Goal: Communication & Community: Answer question/provide support

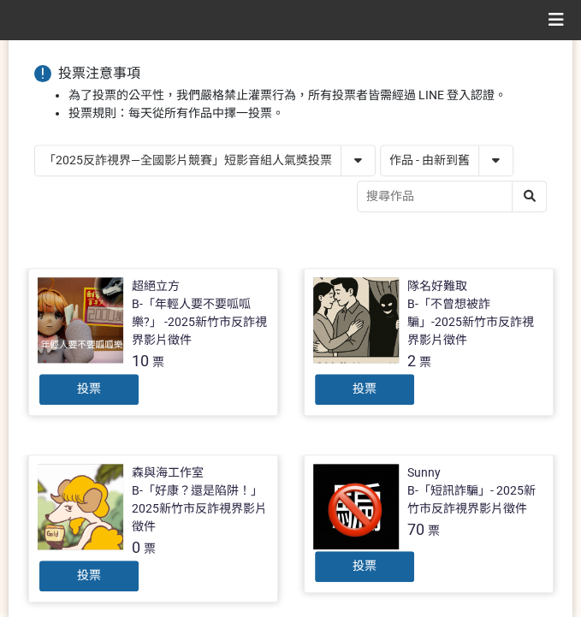
click at [395, 157] on select "作品 - 由新到舊 作品 - 由舊到新 票數 - 由多到少 票數 - 由少到多" at bounding box center [447, 161] width 132 height 30
select select "vote"
click at [381, 146] on select "作品 - 由新到舊 作品 - 由舊到新 票數 - 由多到少 票數 - 由少到多" at bounding box center [447, 161] width 132 height 30
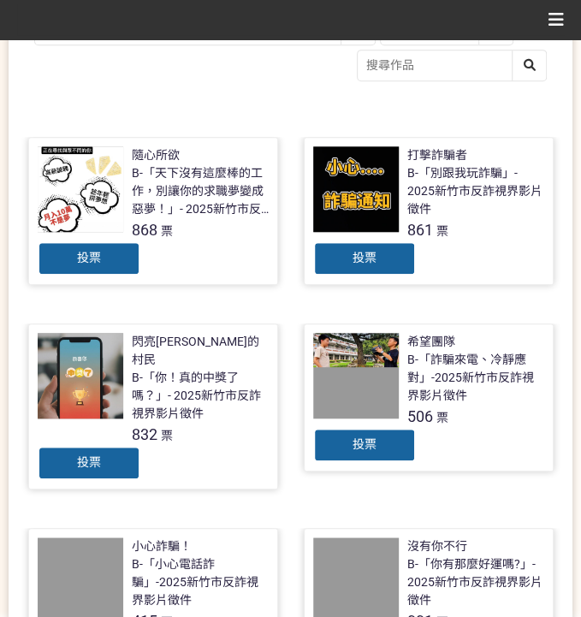
scroll to position [285, 0]
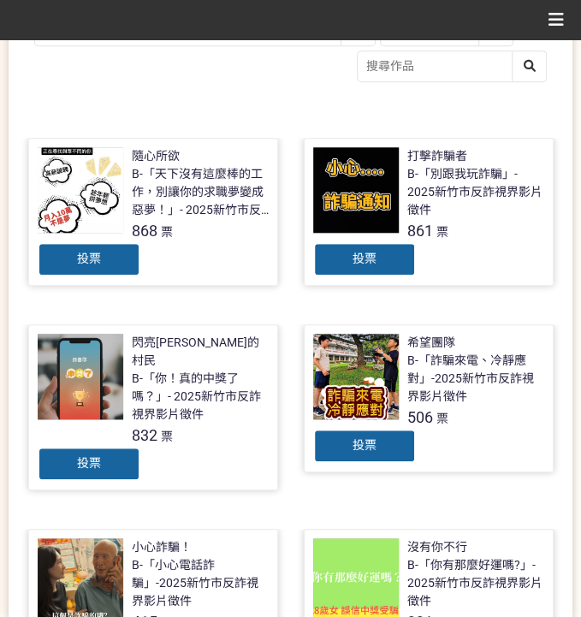
click at [113, 259] on div "投票" at bounding box center [89, 259] width 103 height 34
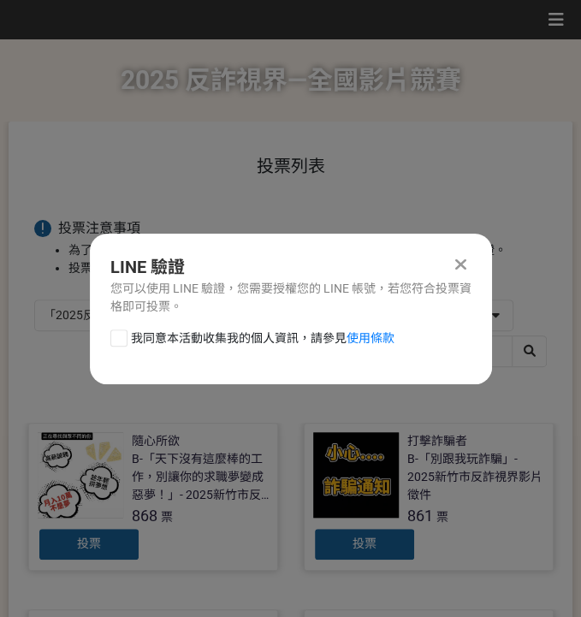
scroll to position [0, 0]
click at [200, 346] on span "我同意本活動收集我的個人資訊，請參見 使用條款" at bounding box center [263, 339] width 264 height 18
click at [122, 343] on input "我同意本活動收集我的個人資訊，請參見 使用條款" at bounding box center [116, 337] width 11 height 11
checkbox input "false"
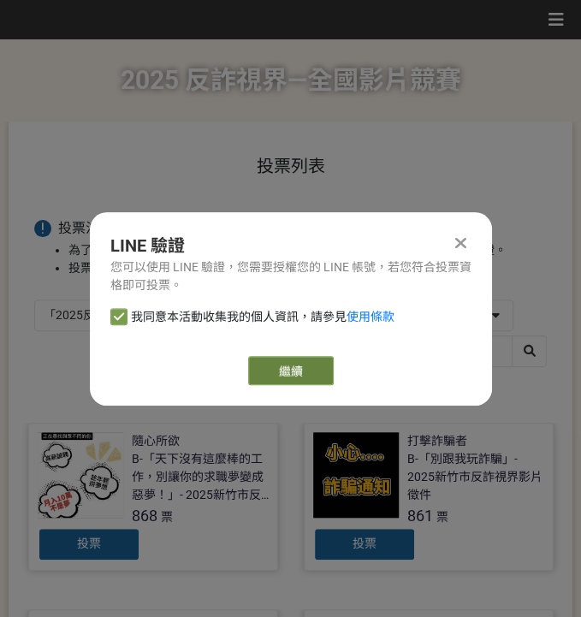
click at [293, 371] on link "繼續" at bounding box center [291, 370] width 86 height 29
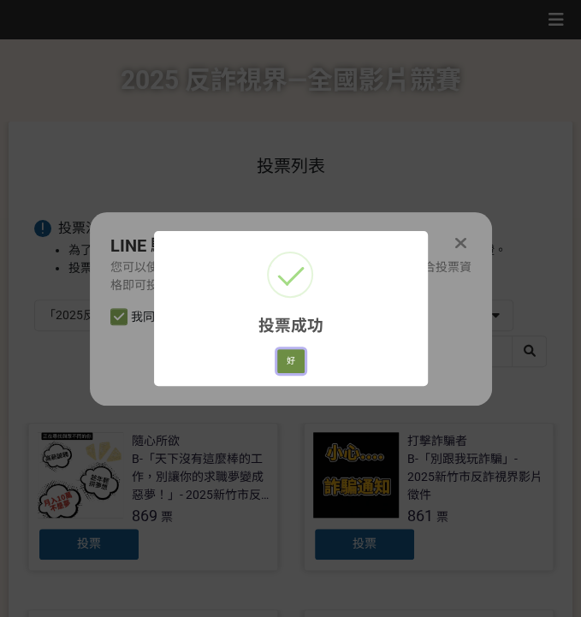
click at [294, 368] on button "好" at bounding box center [290, 361] width 27 height 24
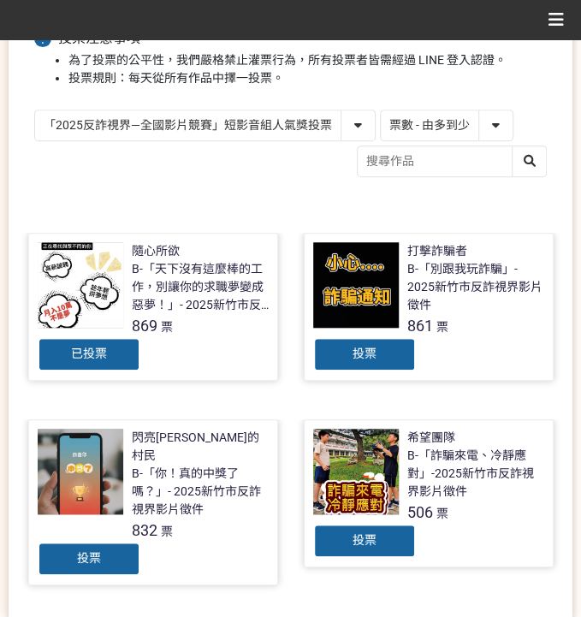
scroll to position [242, 0]
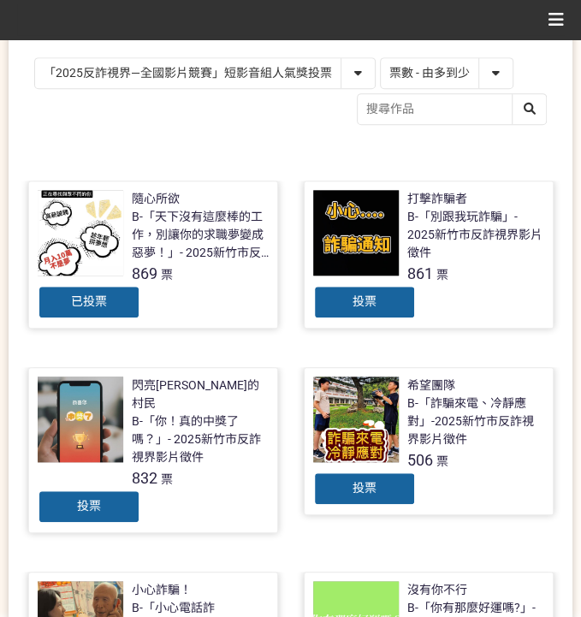
click at [241, 81] on select "「2025反詐視界—全國影片競賽」短影音組人氣獎投票 「2025反詐視界—全國影片競賽」短片組人氣獎投票" at bounding box center [205, 73] width 340 height 30
click at [35, 58] on select "「2025反詐視界—全國影片競賽」短影音組人氣獎投票 「2025反詐視界—全國影片競賽」短片組人氣獎投票" at bounding box center [205, 73] width 340 height 30
click at [253, 65] on select "「2025反詐視界—全國影片競賽」短影音組人氣獎投票 「2025反詐視界—全國影片競賽」短片組人氣獎投票" at bounding box center [205, 73] width 340 height 30
select select "13146"
click at [35, 58] on select "「2025反詐視界—全國影片競賽」短影音組人氣獎投票 「2025反詐視界—全國影片競賽」短片組人氣獎投票" at bounding box center [205, 73] width 340 height 30
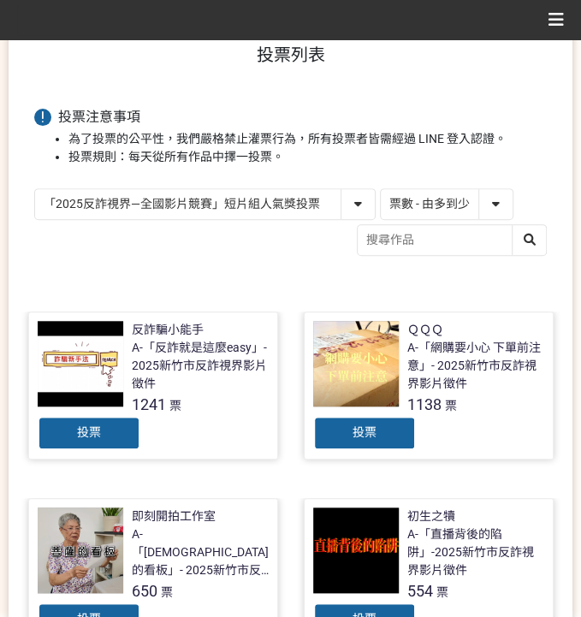
scroll to position [114, 0]
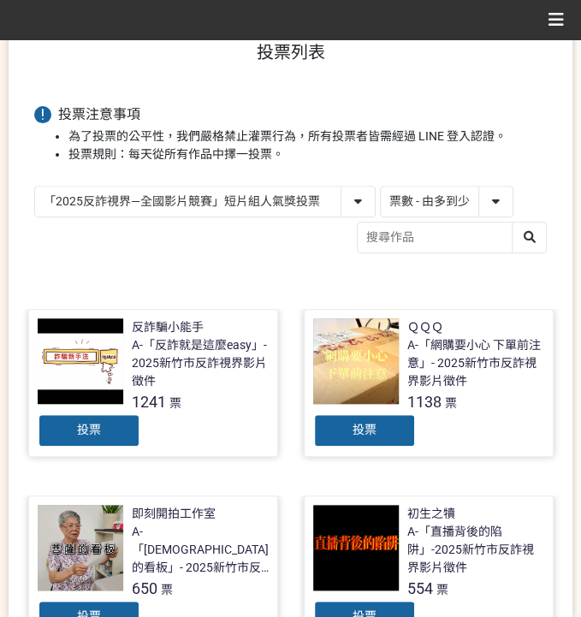
click at [69, 436] on div "投票" at bounding box center [89, 431] width 103 height 34
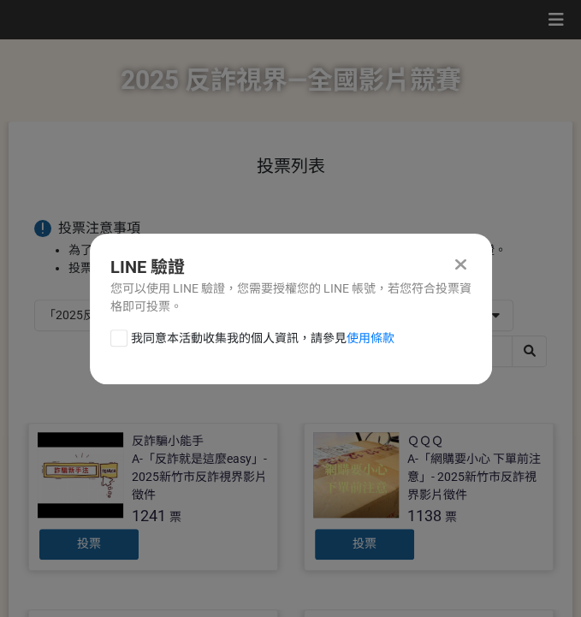
scroll to position [0, 0]
click at [171, 348] on div "我同意本活動收集我的個人資訊，請參見 使用條款" at bounding box center [291, 347] width 402 height 34
click at [188, 331] on span "我同意本活動收集我的個人資訊，請參見 使用條款" at bounding box center [263, 339] width 264 height 18
click at [122, 332] on input "我同意本活動收集我的個人資訊，請參見 使用條款" at bounding box center [116, 337] width 11 height 11
checkbox input "false"
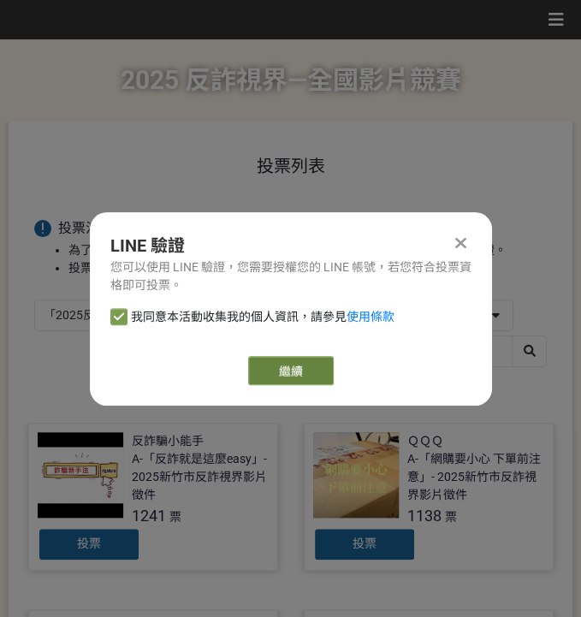
click at [283, 370] on link "繼續" at bounding box center [291, 370] width 86 height 29
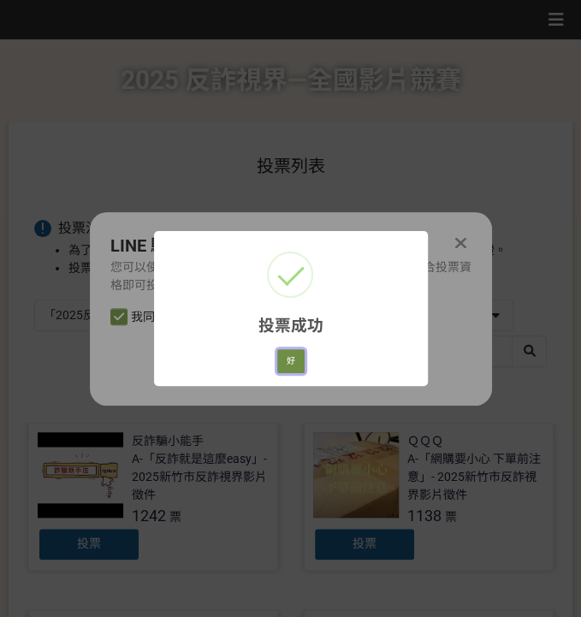
click at [282, 363] on button "好" at bounding box center [290, 361] width 27 height 24
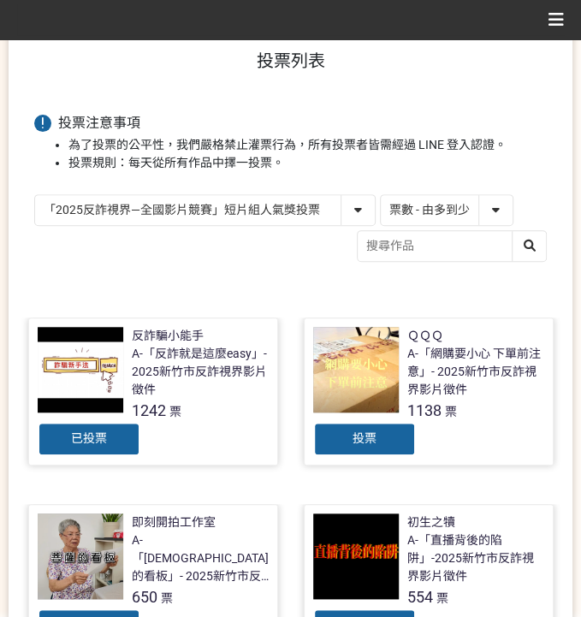
scroll to position [109, 0]
